Goal: Task Accomplishment & Management: Complete application form

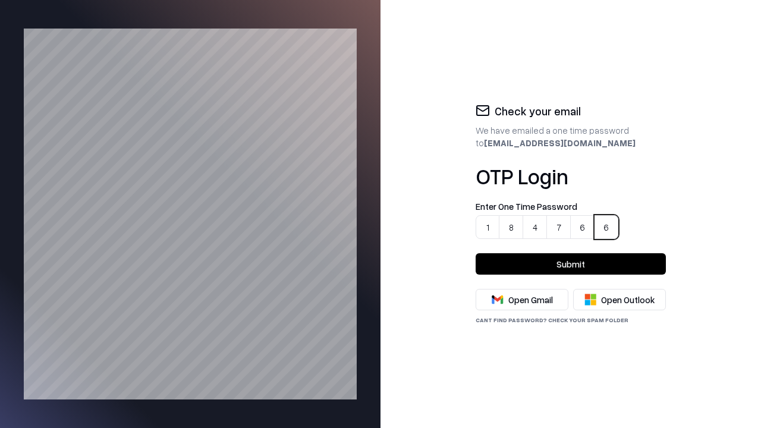
type input "******"
click at [570, 264] on button "Submit" at bounding box center [570, 263] width 190 height 21
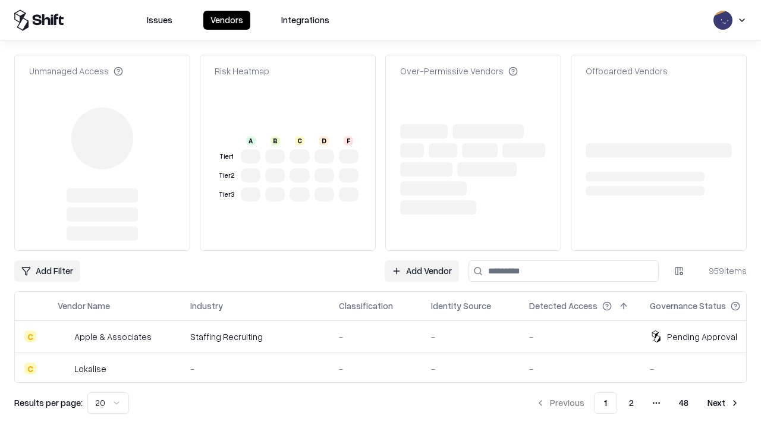
click at [422, 271] on link "Add Vendor" at bounding box center [421, 270] width 74 height 21
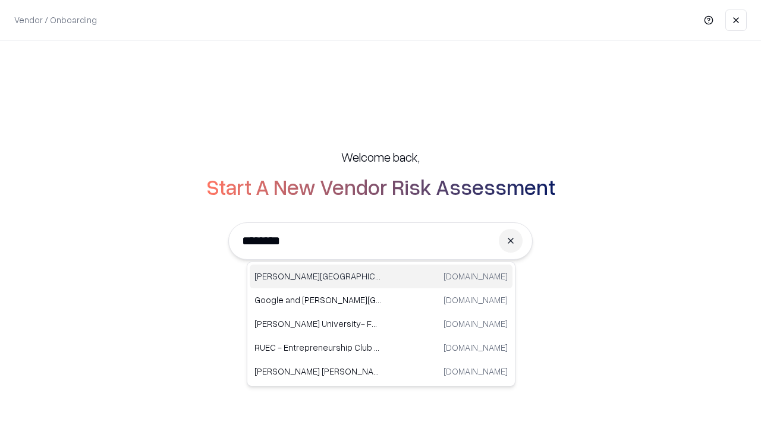
click at [381, 276] on div "Reichman University runi.ac.il" at bounding box center [381, 276] width 263 height 24
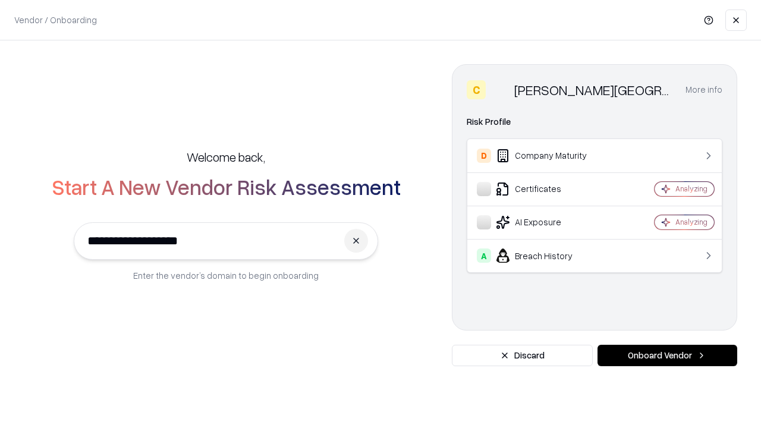
type input "**********"
click at [667, 355] on button "Onboard Vendor" at bounding box center [667, 355] width 140 height 21
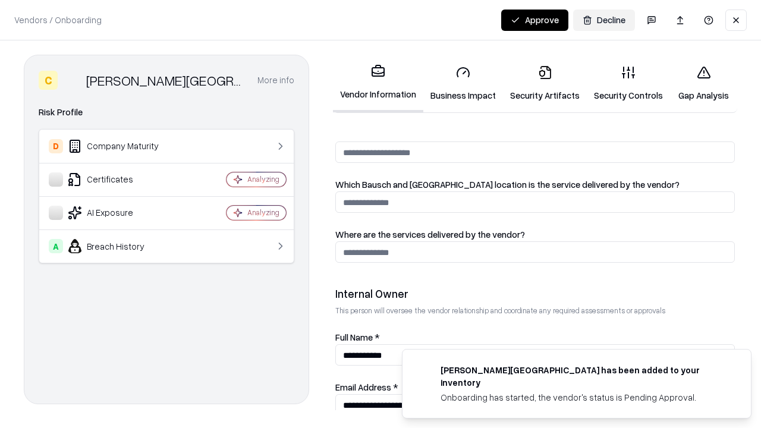
scroll to position [639, 0]
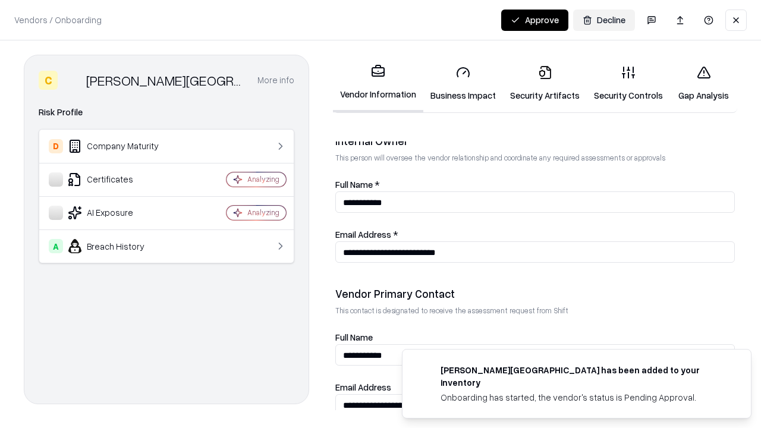
click at [459, 83] on link "Business Impact" at bounding box center [463, 83] width 80 height 55
click at [535, 20] on button "Approve" at bounding box center [534, 20] width 67 height 21
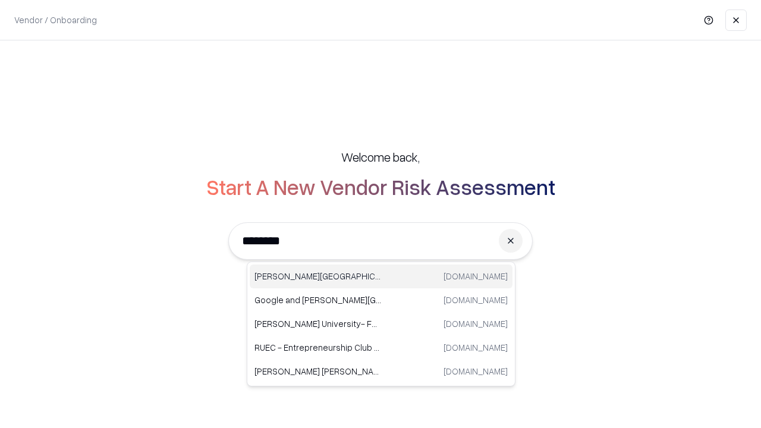
click at [381, 276] on div "[PERSON_NAME] University [DOMAIN_NAME]" at bounding box center [381, 276] width 263 height 24
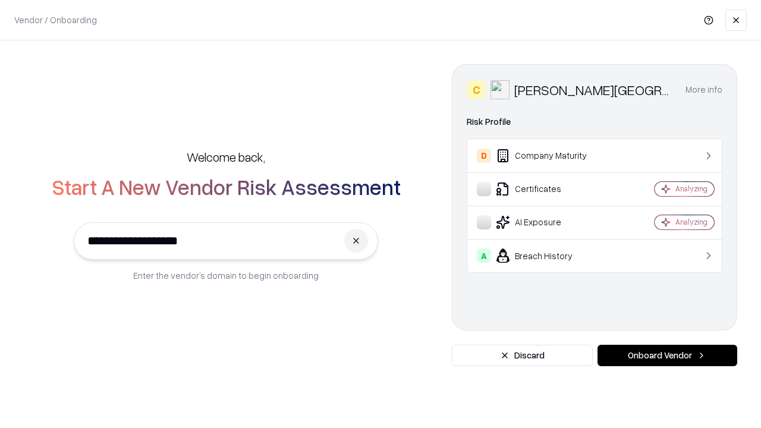
type input "**********"
click at [667, 355] on button "Onboard Vendor" at bounding box center [667, 355] width 140 height 21
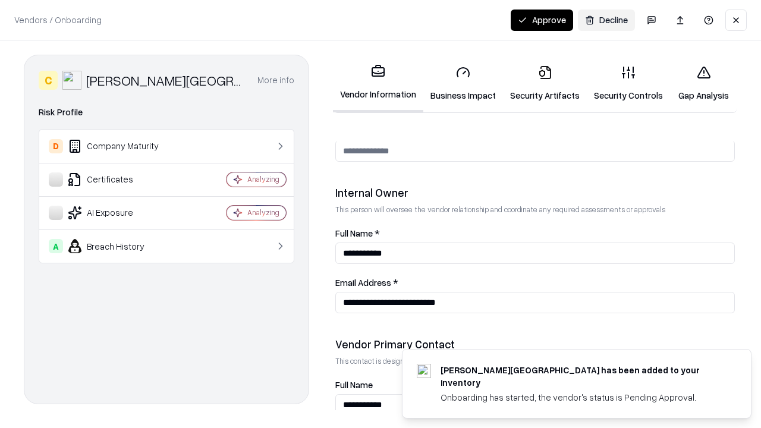
scroll to position [616, 0]
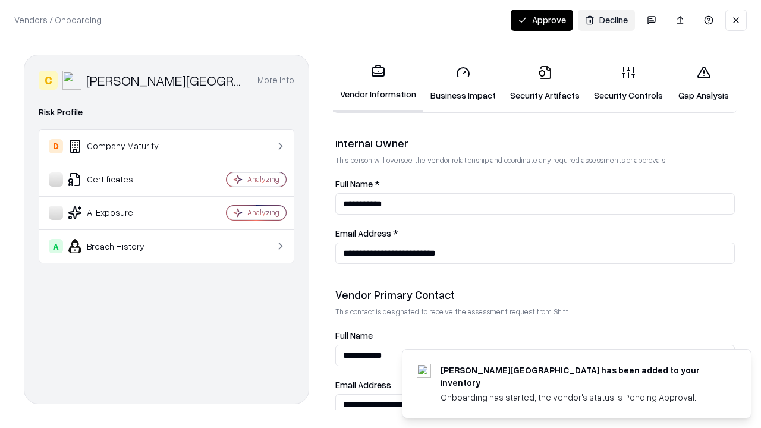
click at [459, 83] on link "Business Impact" at bounding box center [463, 83] width 80 height 55
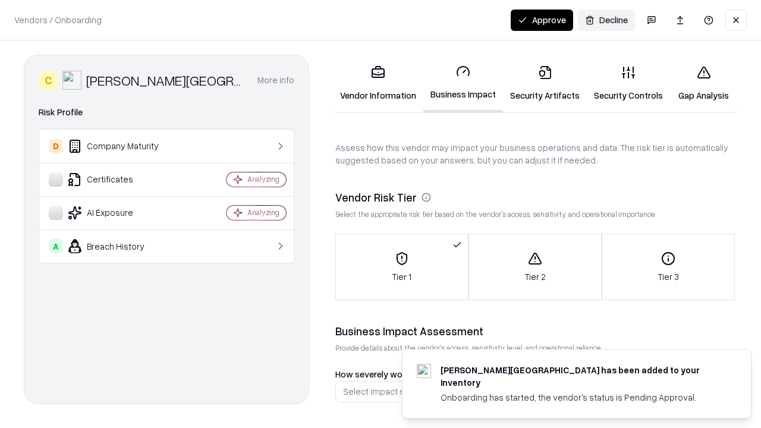
click at [538, 83] on link "Security Artifacts" at bounding box center [545, 83] width 84 height 55
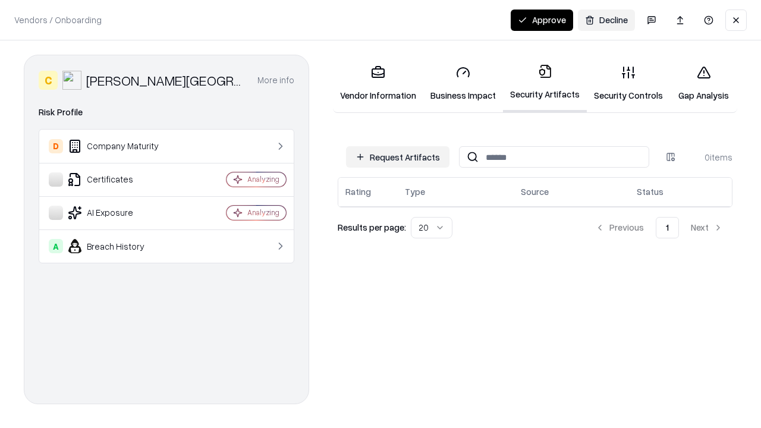
click at [399, 157] on button "Request Artifacts" at bounding box center [397, 156] width 103 height 21
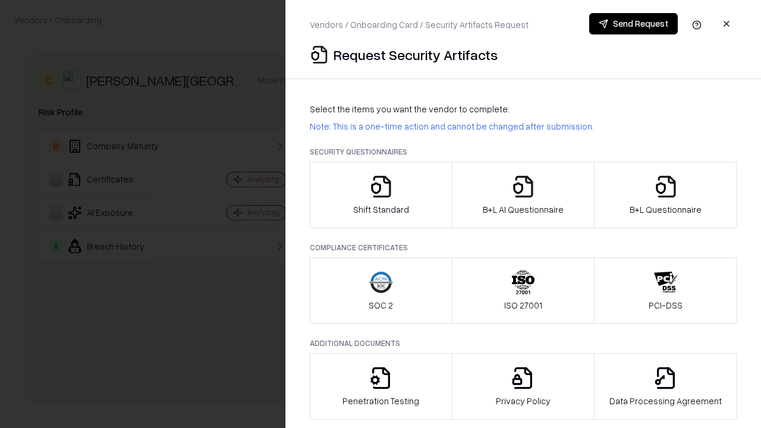
click at [380, 195] on icon "button" at bounding box center [381, 187] width 24 height 24
click at [633, 24] on button "Send Request" at bounding box center [633, 23] width 89 height 21
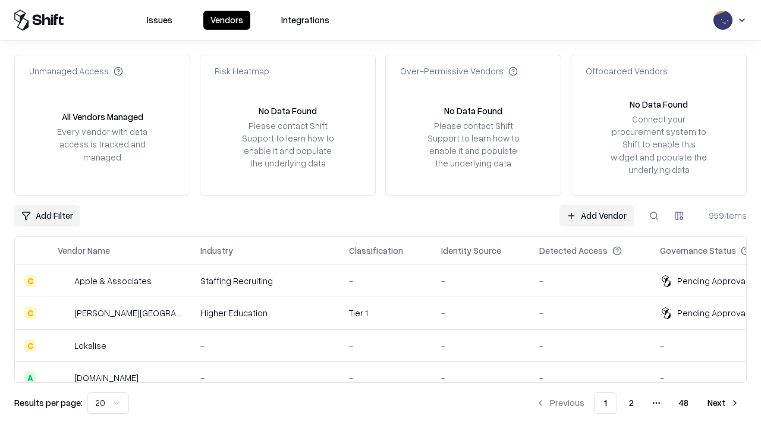
click at [654, 215] on button at bounding box center [653, 215] width 21 height 21
type input "**********"
click at [387, 313] on div "Tier 1" at bounding box center [385, 313] width 73 height 12
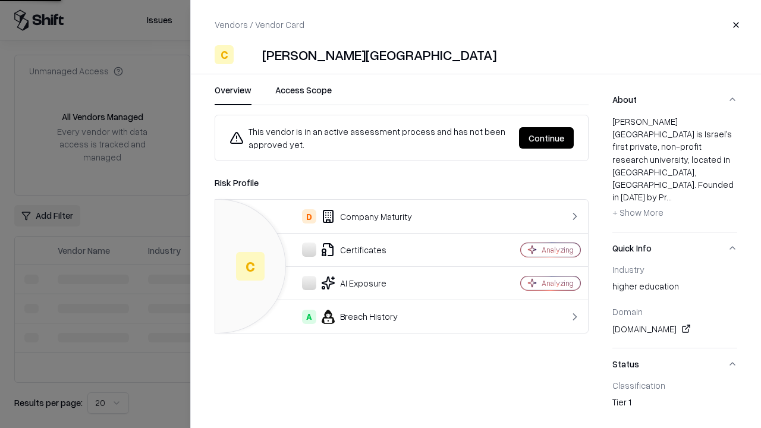
click at [547, 138] on button "Continue" at bounding box center [546, 137] width 55 height 21
